Goal: Task Accomplishment & Management: Manage account settings

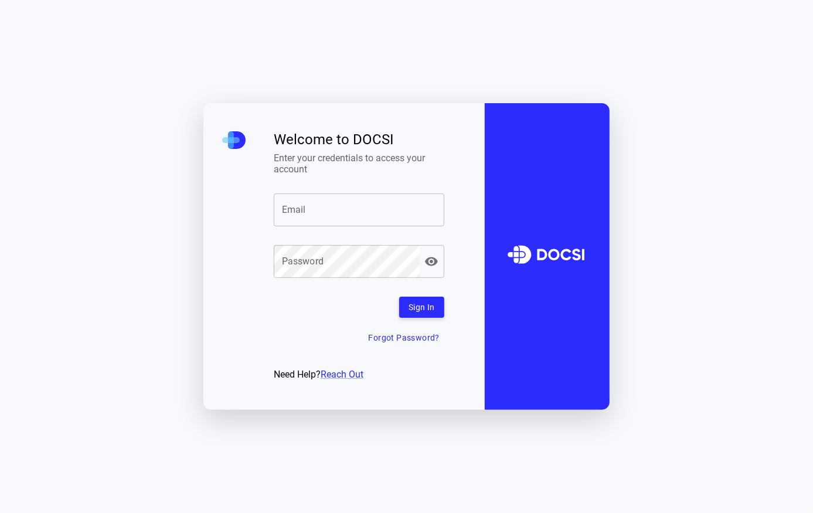
click at [291, 213] on input "Email" at bounding box center [359, 209] width 171 height 33
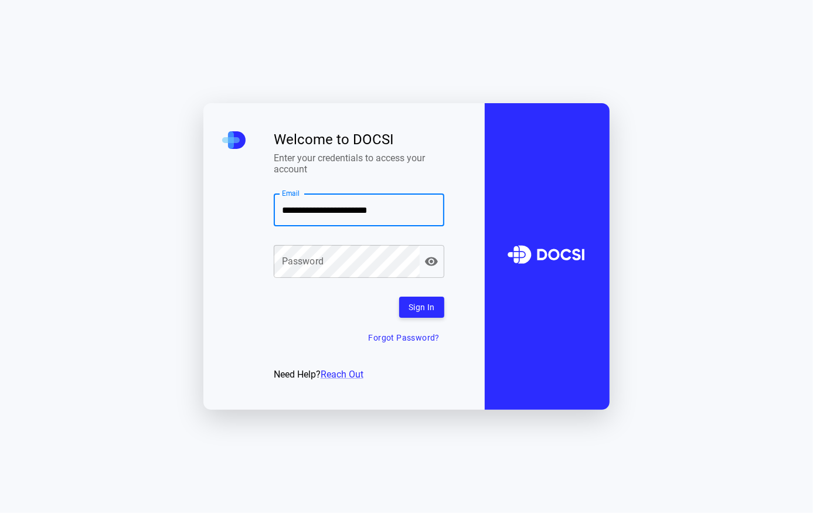
type input "**********"
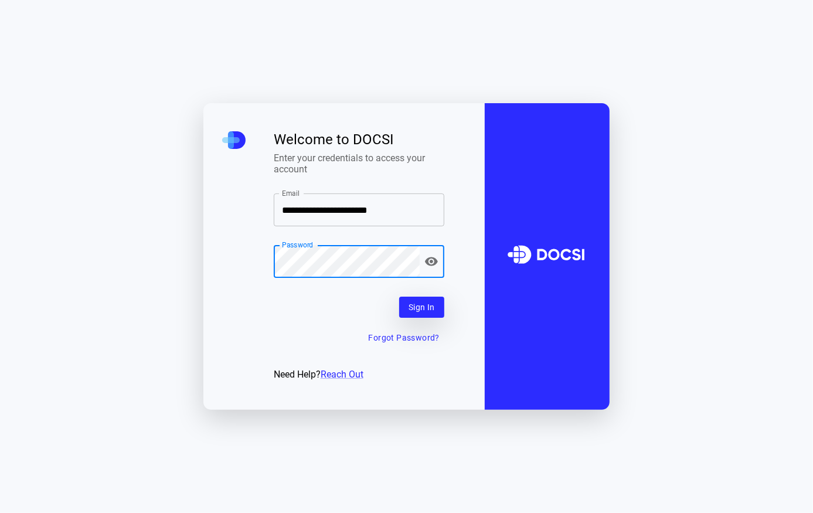
click at [414, 305] on button "Sign In" at bounding box center [421, 308] width 45 height 22
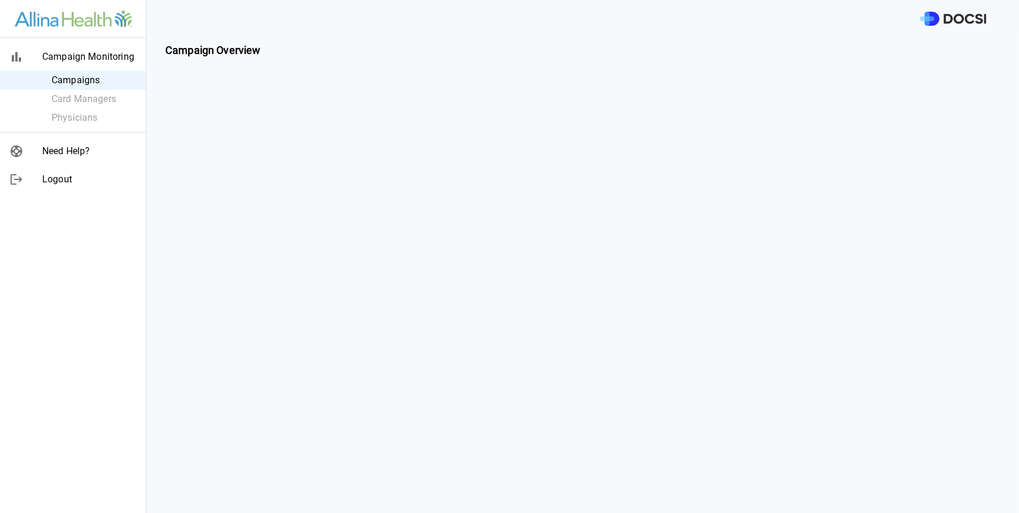
click at [190, 53] on strong "Campaign Overview" at bounding box center [213, 50] width 96 height 12
click at [82, 79] on span "Campaigns" at bounding box center [94, 80] width 85 height 14
click at [79, 120] on ul "Campaigns Card Managers Physicians" at bounding box center [73, 99] width 146 height 56
click at [80, 112] on ul "Campaigns Card Managers Physicians" at bounding box center [73, 99] width 146 height 56
click at [80, 89] on div "Campaigns" at bounding box center [73, 80] width 146 height 19
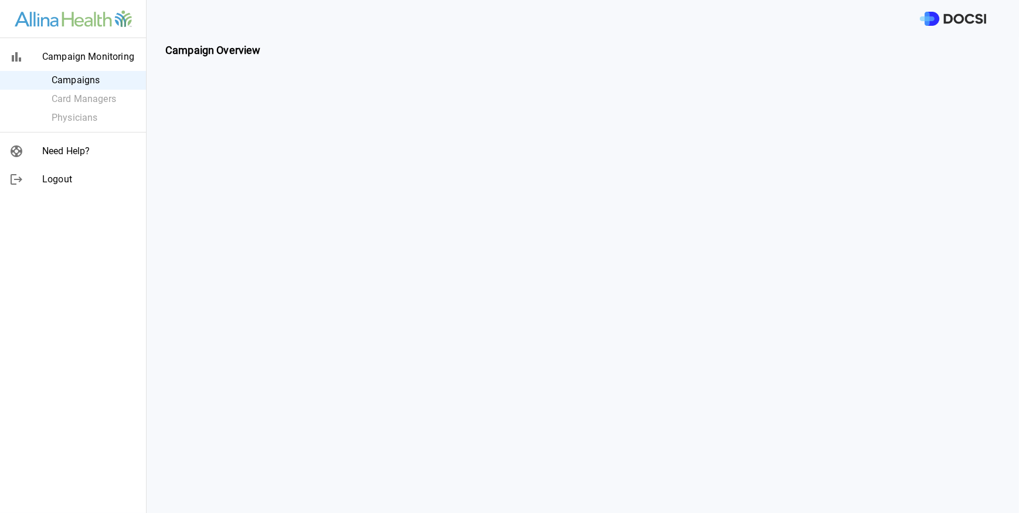
click at [209, 50] on strong "Campaign Overview" at bounding box center [213, 50] width 96 height 12
click at [365, 235] on div "Campaign Overview" at bounding box center [583, 275] width 872 height 475
click at [362, 227] on div "Campaign Overview" at bounding box center [583, 275] width 872 height 475
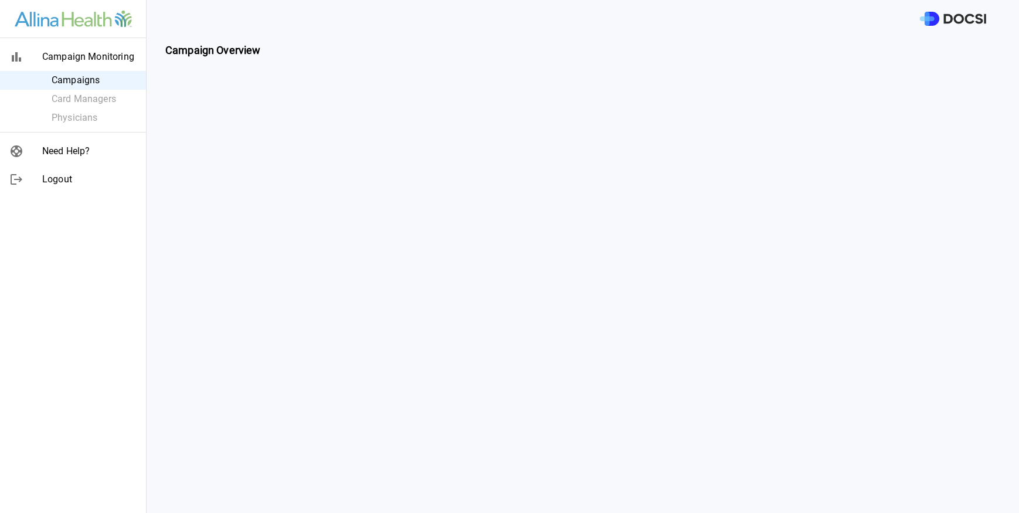
click at [320, 196] on div "Campaign Overview" at bounding box center [583, 275] width 872 height 475
click at [246, 423] on div "Campaign Overview" at bounding box center [583, 275] width 872 height 475
click at [305, 470] on div "Campaign Overview" at bounding box center [583, 275] width 872 height 475
click at [261, 268] on div "Campaign Overview" at bounding box center [583, 275] width 872 height 475
